Goal: Transaction & Acquisition: Purchase product/service

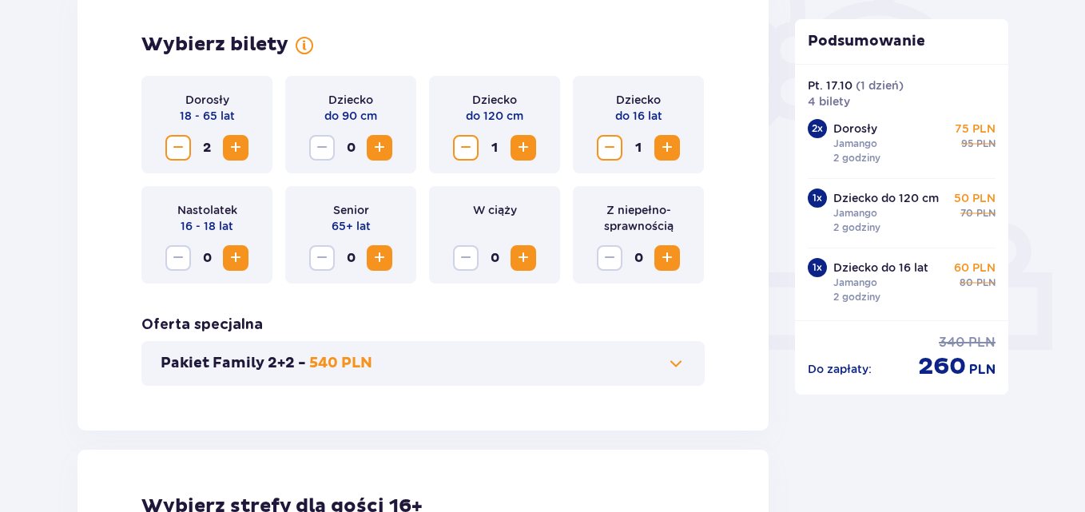
scroll to position [493, 0]
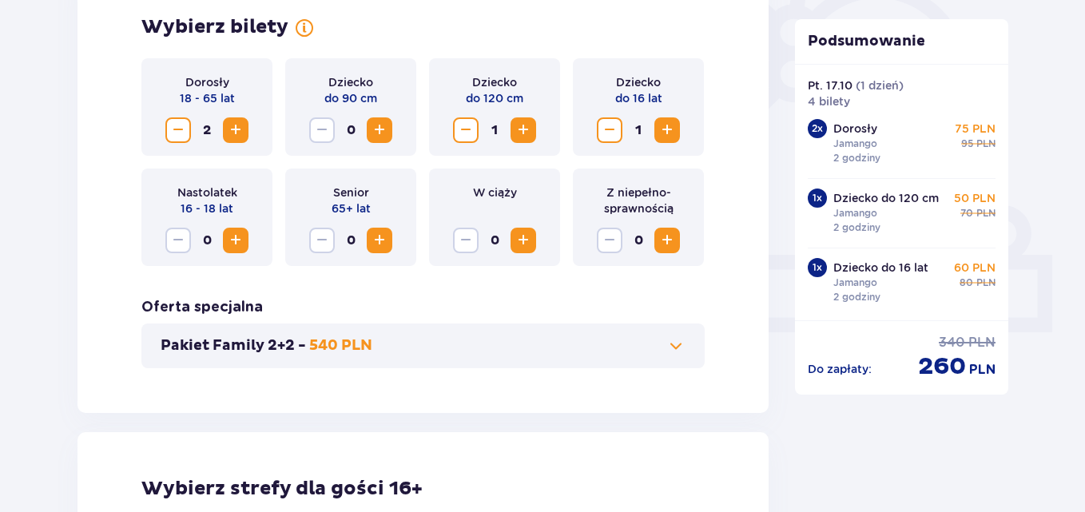
click at [233, 133] on span "Increase" at bounding box center [235, 130] width 19 height 19
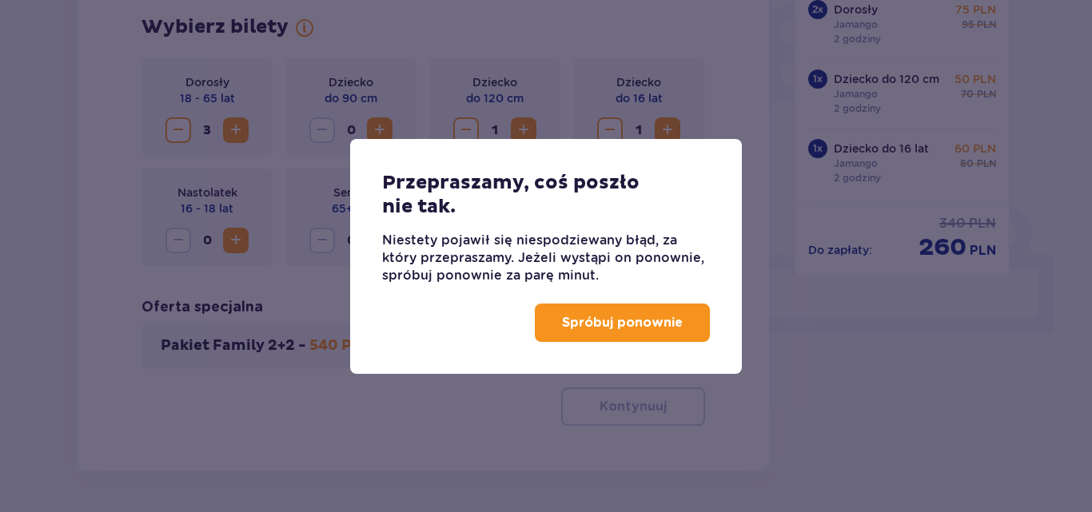
click at [688, 332] on button "Spróbuj ponownie" at bounding box center [622, 323] width 175 height 38
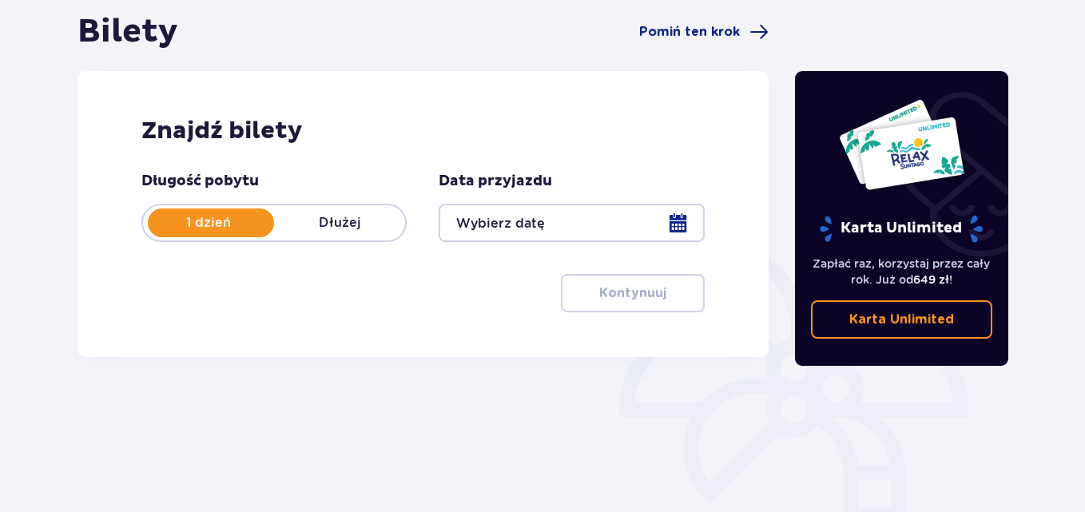
scroll to position [142, 0]
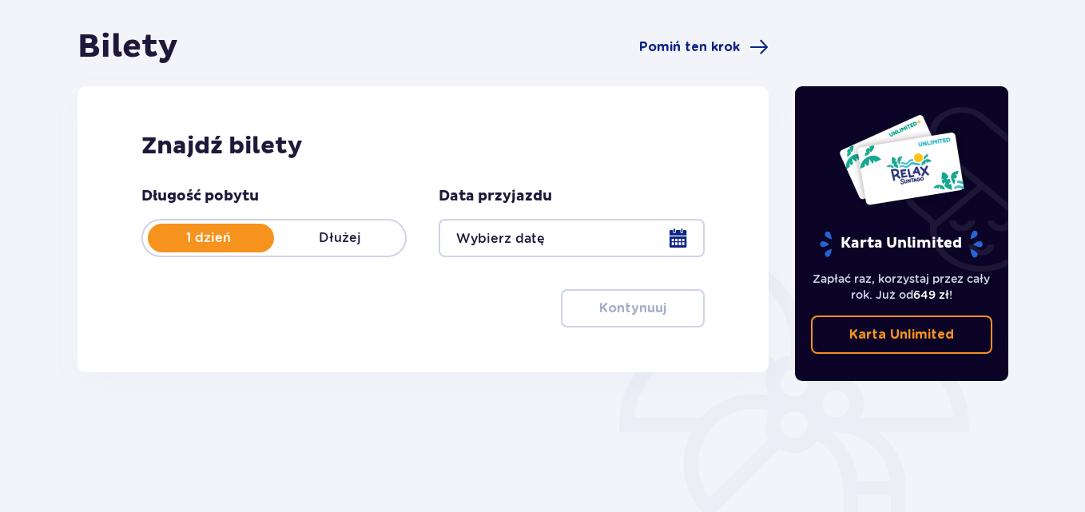
click at [873, 265] on div "Zapłać raz, korzystaj przez cały rok. Już od 649 zł ! Karta Unlimited" at bounding box center [902, 306] width 214 height 96
click at [899, 143] on img at bounding box center [901, 159] width 127 height 93
click at [908, 329] on p "Karta Unlimited" at bounding box center [901, 335] width 105 height 18
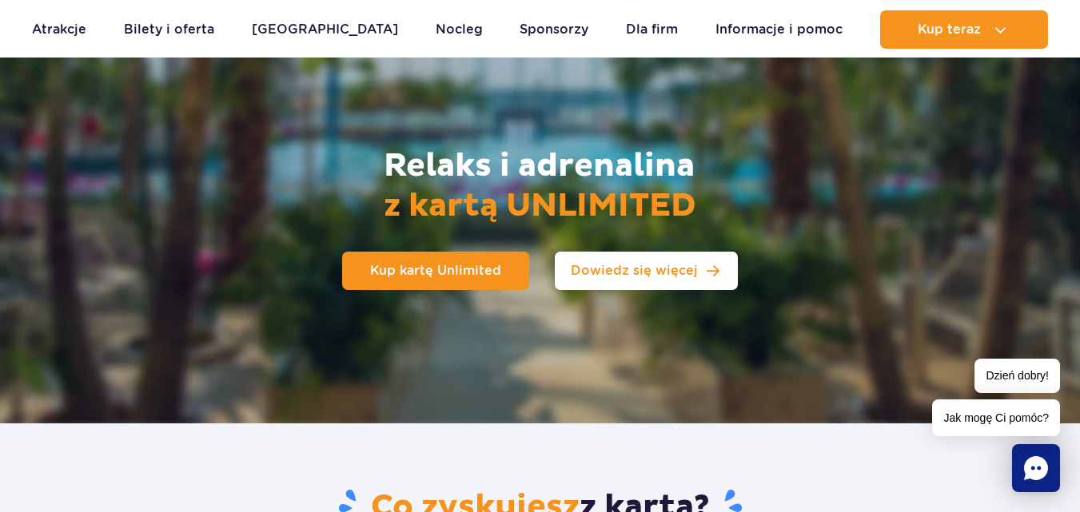
click at [634, 278] on link "Dowiedz się więcej" at bounding box center [646, 271] width 183 height 38
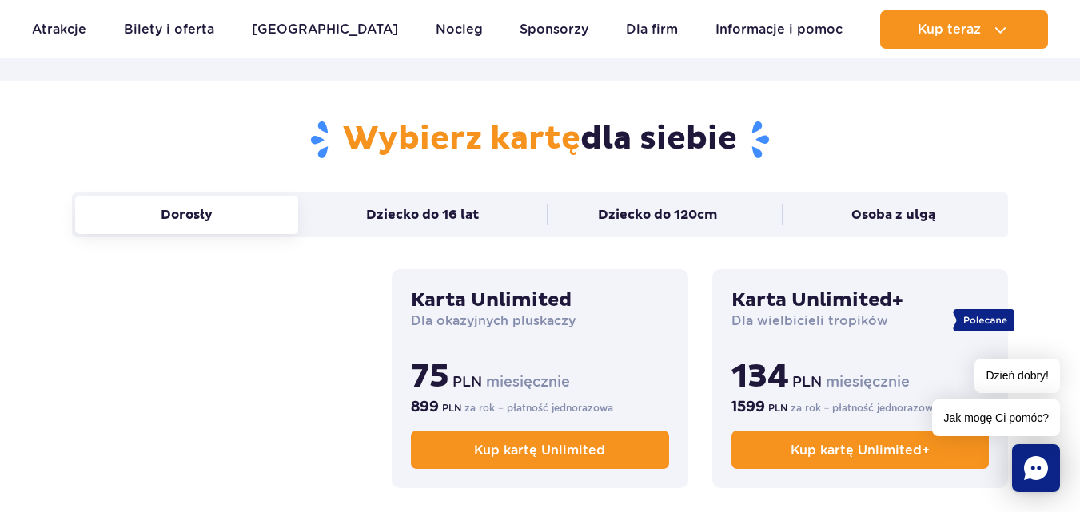
scroll to position [983, 0]
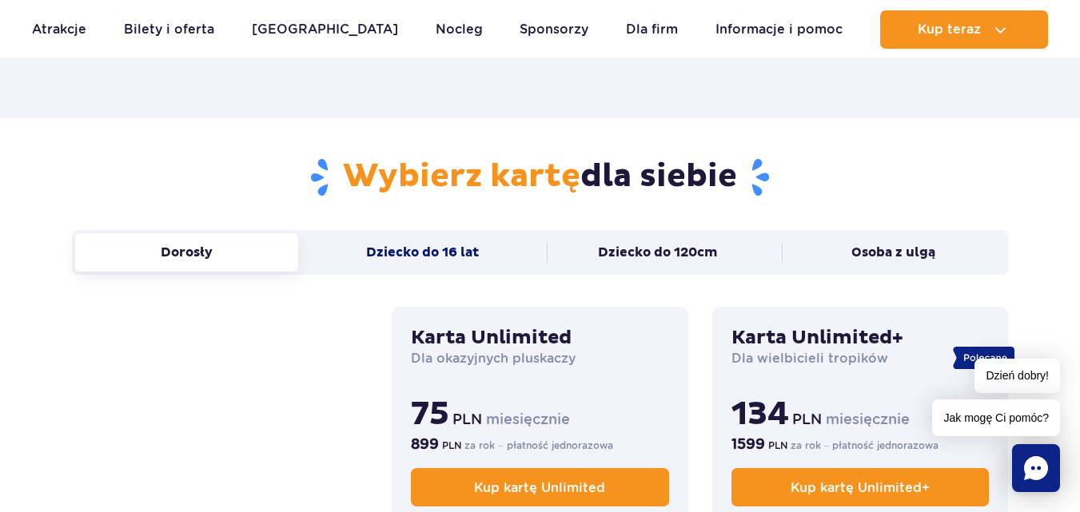
click at [404, 258] on button "Dziecko do 16 lat" at bounding box center [422, 252] width 223 height 38
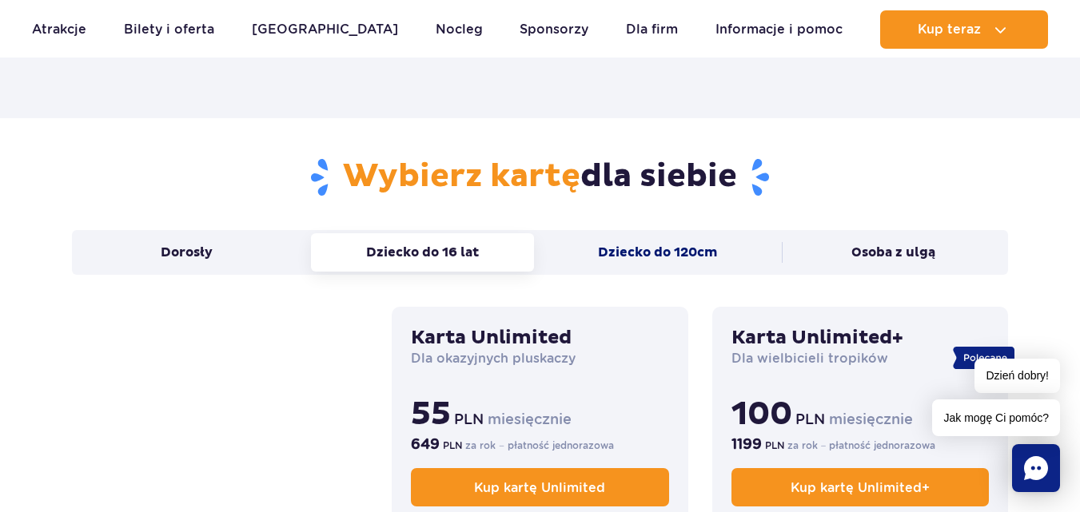
click at [584, 261] on button "Dziecko do 120cm" at bounding box center [658, 252] width 223 height 38
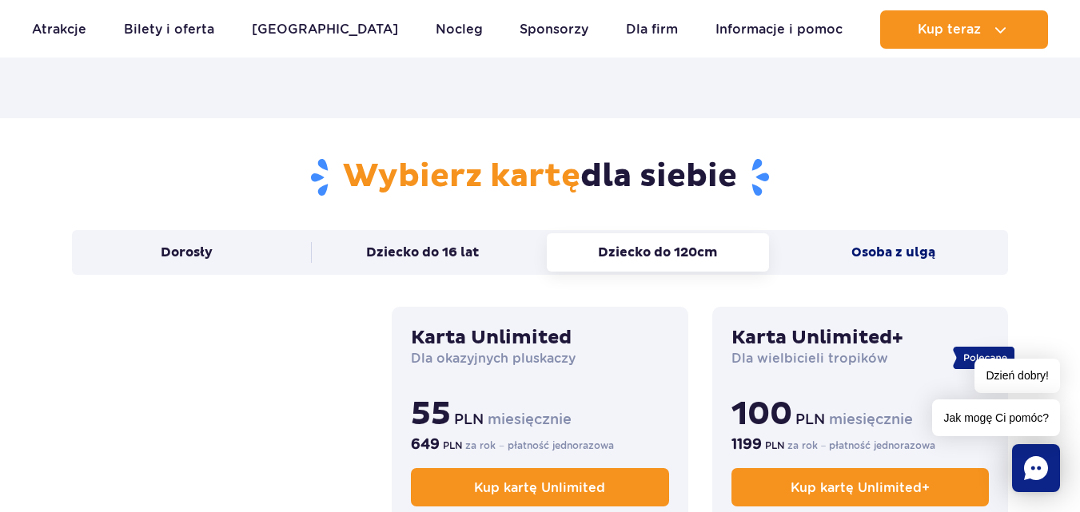
click at [865, 260] on button "Osoba z ulgą" at bounding box center [893, 252] width 223 height 38
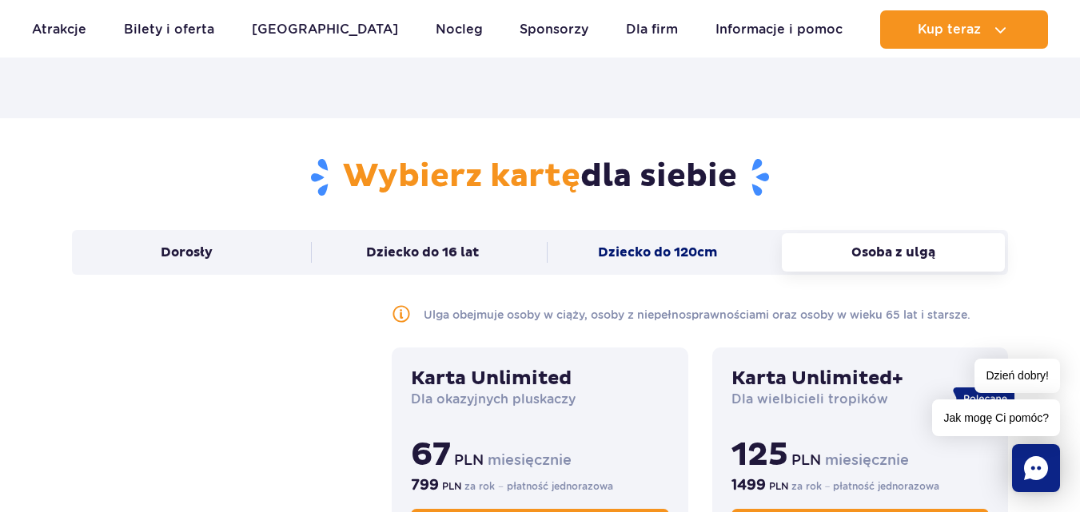
click at [700, 263] on button "Dziecko do 120cm" at bounding box center [658, 252] width 223 height 38
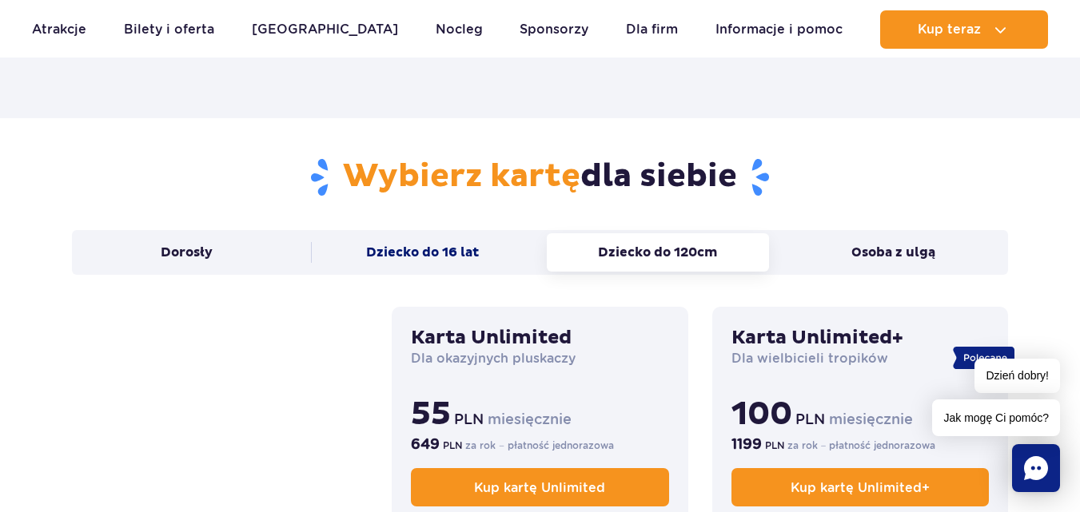
click at [466, 266] on button "Dziecko do 16 lat" at bounding box center [422, 252] width 223 height 38
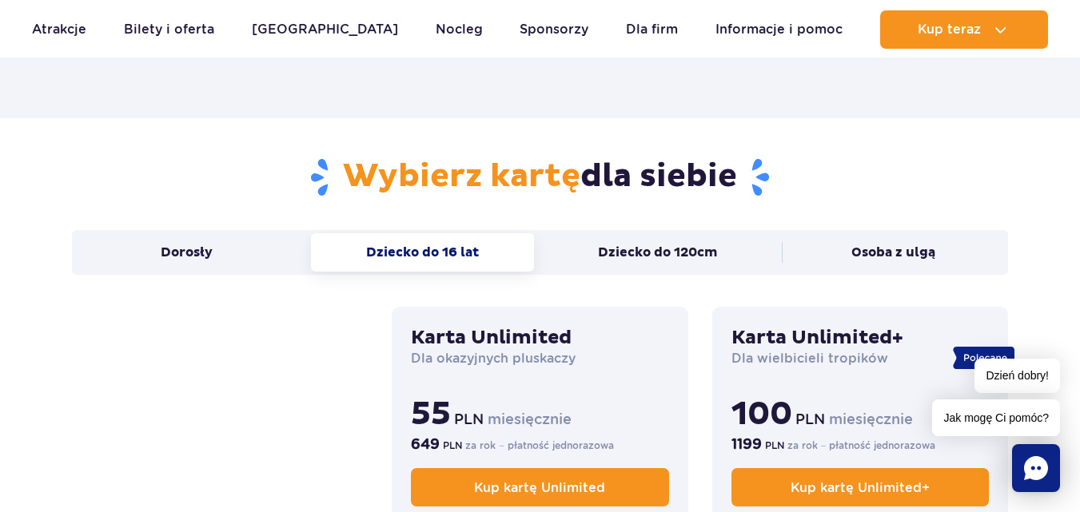
click at [334, 261] on button "Dziecko do 16 lat" at bounding box center [422, 252] width 223 height 38
click at [261, 257] on button "Dorosły" at bounding box center [186, 252] width 223 height 38
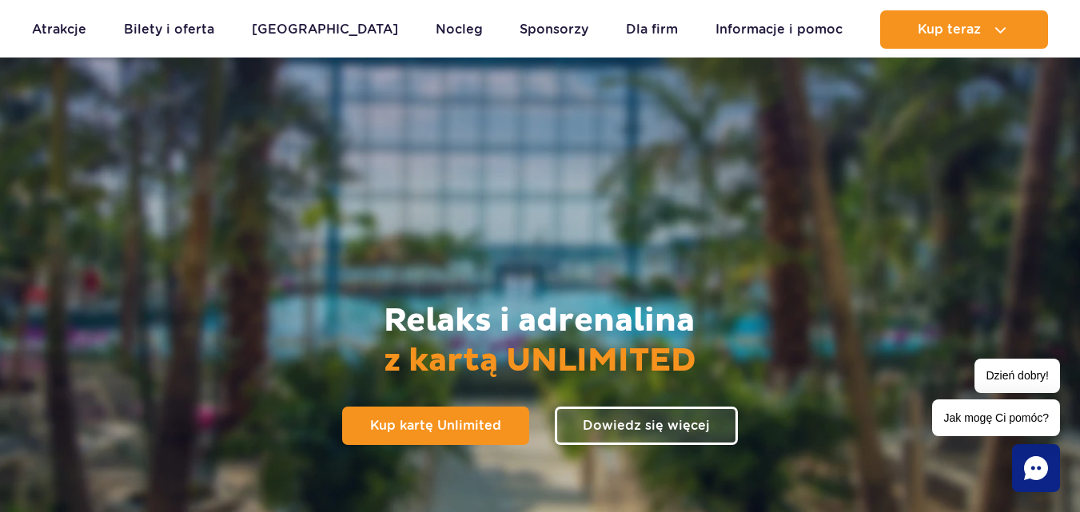
scroll to position [0, 0]
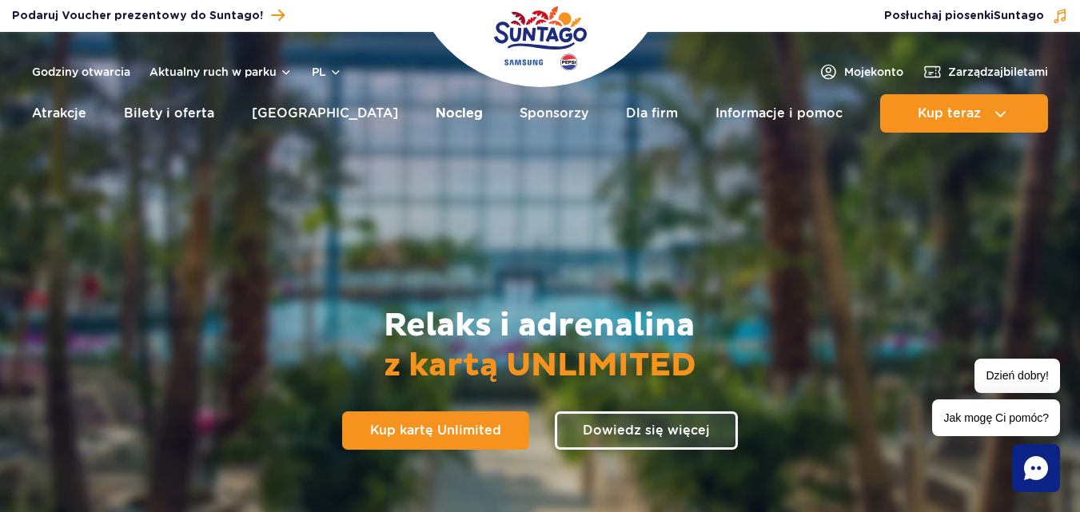
click at [436, 113] on link "Nocleg" at bounding box center [459, 113] width 47 height 38
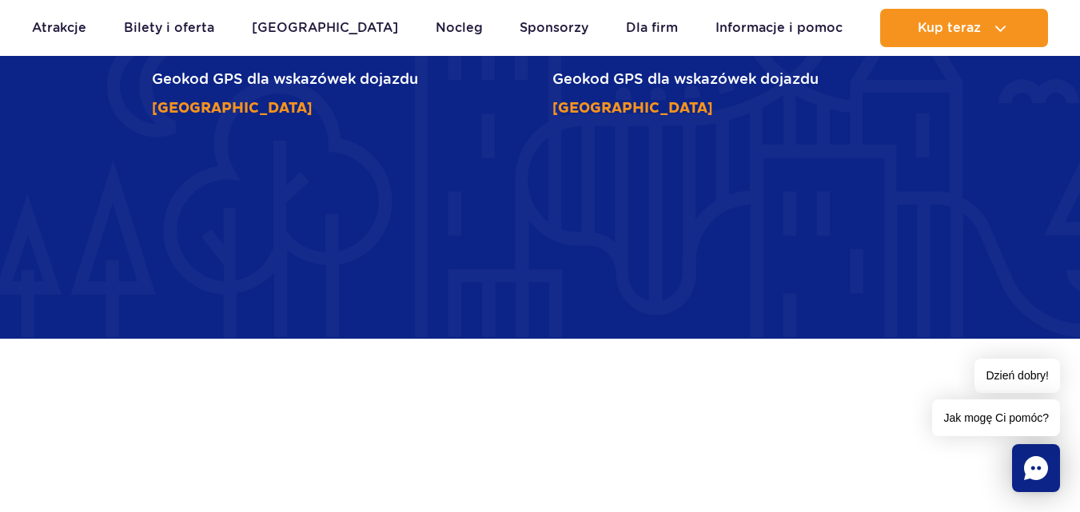
scroll to position [4395, 0]
